Goal: Use online tool/utility: Utilize a website feature to perform a specific function

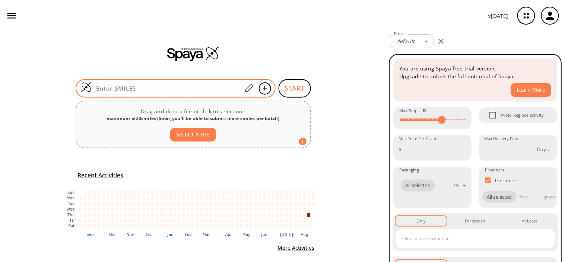
click at [167, 88] on input at bounding box center [167, 88] width 150 height 7
paste input "[EMAIL_ADDRESS][DOMAIN_NAME]"
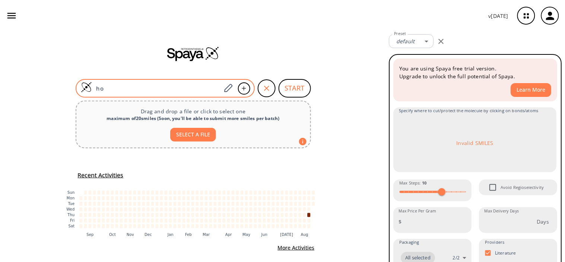
type input "h"
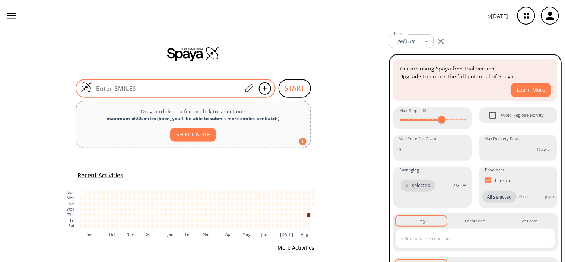
click at [213, 91] on input at bounding box center [167, 88] width 150 height 7
paste input "O=C1CC(C)(C)CC(C2=CC=C(Cl)C=C2)=C1CO"
type input "O=C1CC(C)(C)CC(C2=CC=C(Cl)C=C2)=C1CO"
paste input
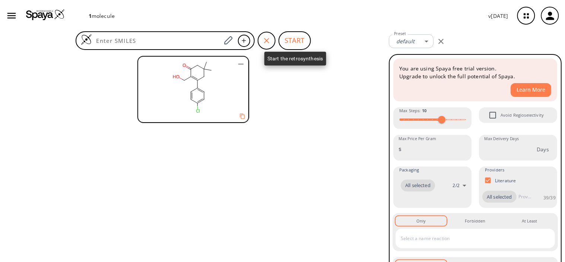
click at [292, 34] on button "START" at bounding box center [295, 40] width 32 height 19
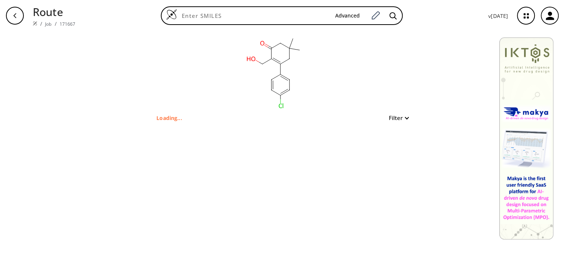
click at [319, 38] on rect at bounding box center [274, 72] width 149 height 82
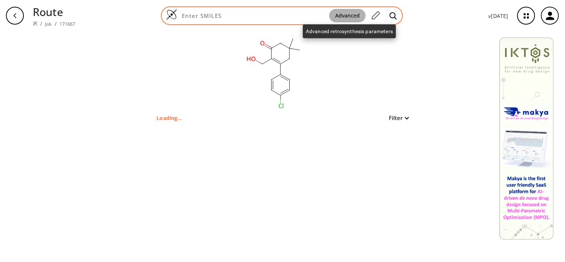
click at [340, 12] on button "Advanced" at bounding box center [347, 16] width 36 height 14
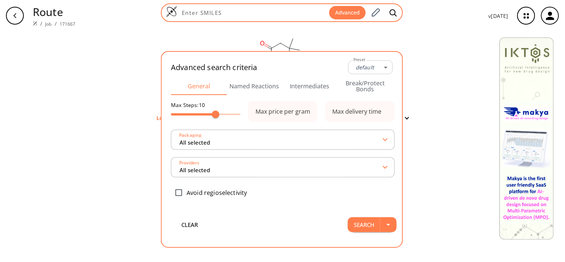
type input "All selected"
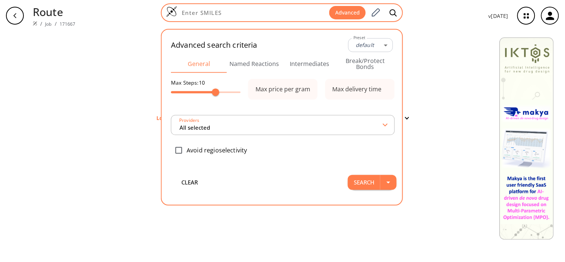
type input "All selected"
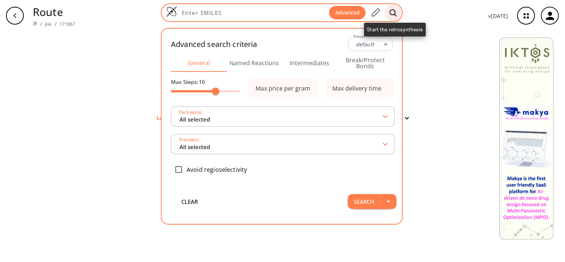
click at [392, 9] on icon at bounding box center [392, 13] width 7 height 8
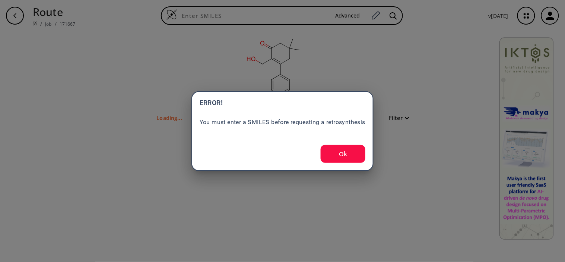
click at [341, 150] on button "Ok" at bounding box center [343, 154] width 45 height 18
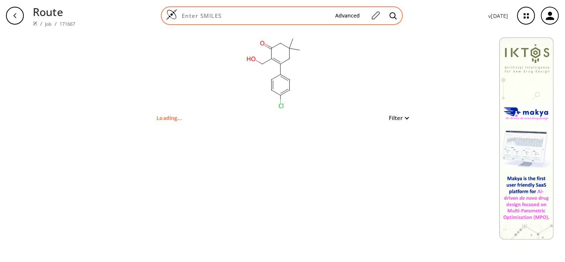
click at [265, 12] on input at bounding box center [253, 15] width 152 height 7
paste input "O=C1CC(C)(C)CC(C2=CC=C(Cl)C=C2)=C1CO"
type input "O=C1CC(C)(C)CC(C2=CC=C(Cl)C=C2)=C1CO"
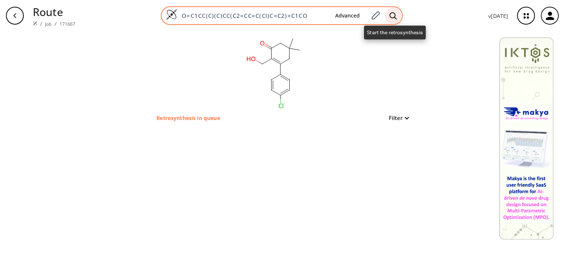
click at [391, 14] on icon at bounding box center [392, 16] width 7 height 8
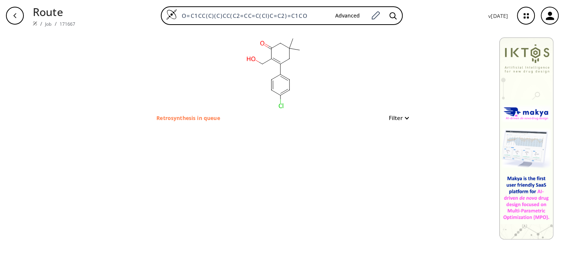
click at [62, 99] on div "clear Retrosynthesis in queue Filter" at bounding box center [282, 146] width 565 height 230
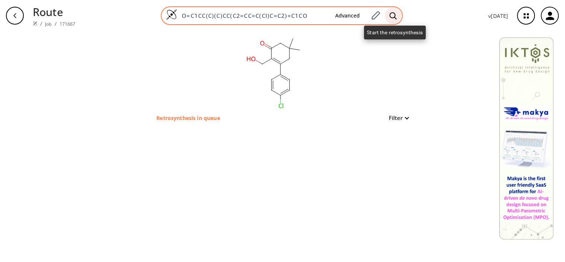
click at [394, 16] on icon at bounding box center [392, 16] width 7 height 8
click at [397, 10] on div at bounding box center [393, 15] width 16 height 16
click at [394, 19] on icon at bounding box center [392, 16] width 7 height 8
